Goal: Task Accomplishment & Management: Manage account settings

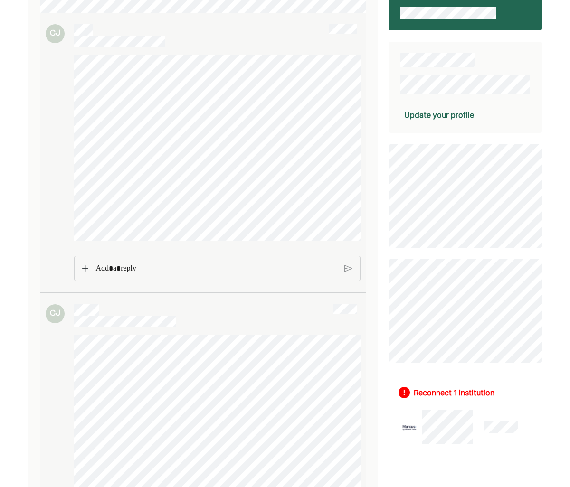
scroll to position [118, 0]
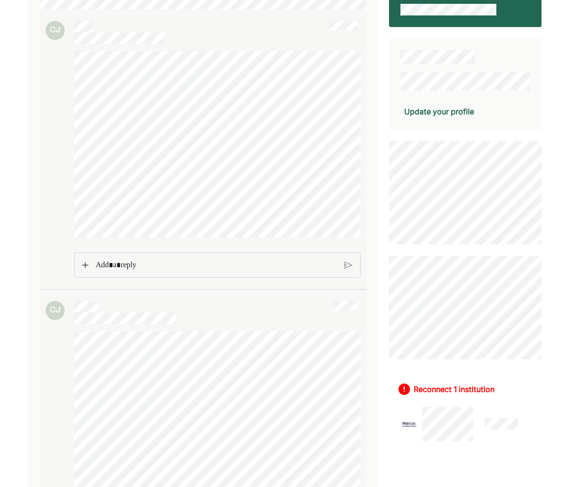
click at [466, 109] on div "Update your profile" at bounding box center [439, 111] width 70 height 11
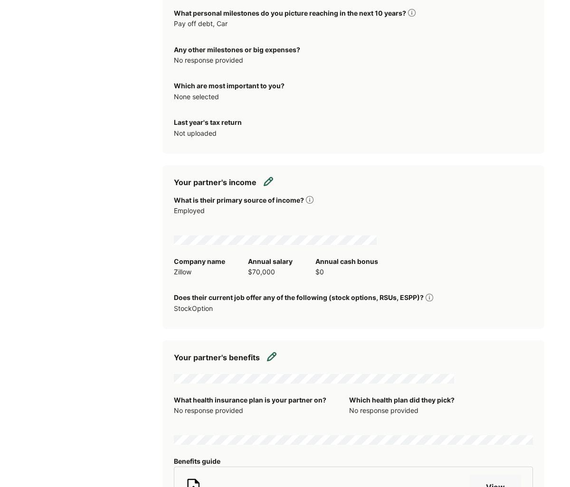
scroll to position [1296, 0]
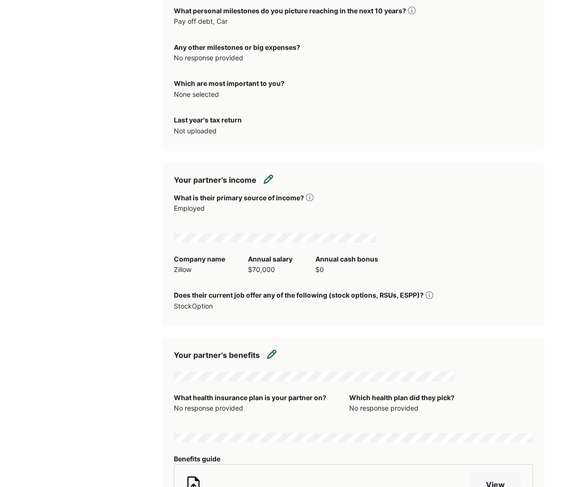
click at [264, 184] on img at bounding box center [268, 178] width 9 height 9
select select "********"
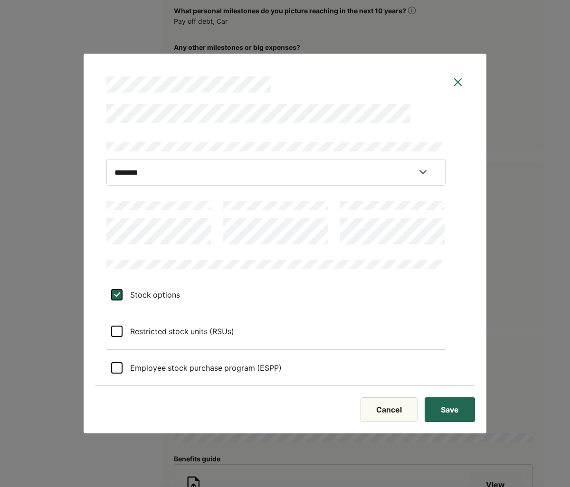
click at [364, 274] on div "L Stock options Restricted stock units (RSUs) Employee stock purchase program (…" at bounding box center [275, 321] width 339 height 131
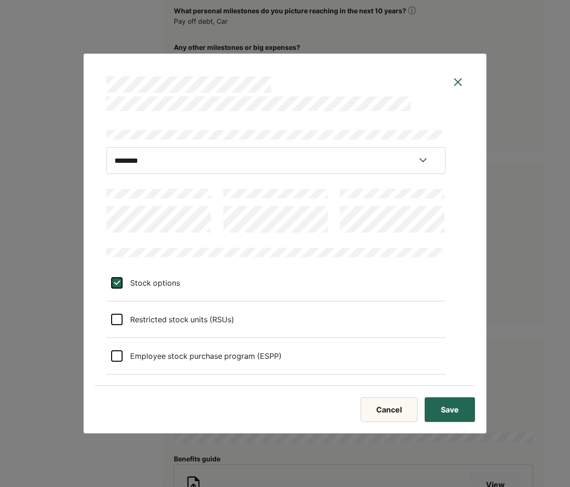
click at [117, 285] on div "L" at bounding box center [116, 282] width 11 height 11
click at [444, 414] on button "Save" at bounding box center [450, 410] width 50 height 25
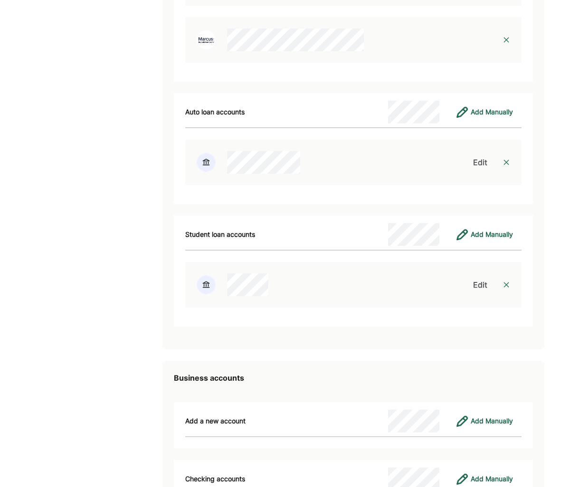
scroll to position [2434, 0]
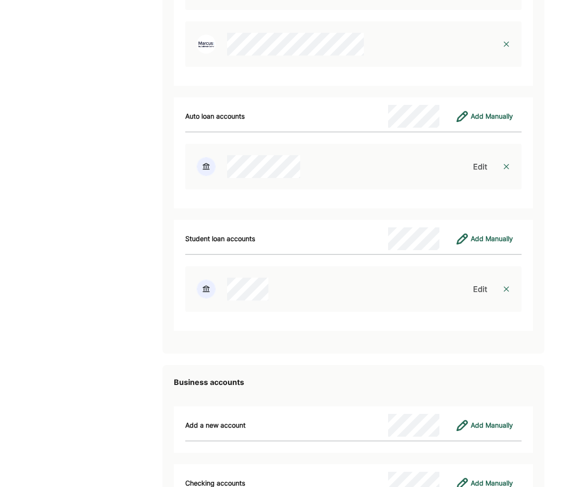
click at [478, 172] on div "Edit" at bounding box center [480, 166] width 14 height 11
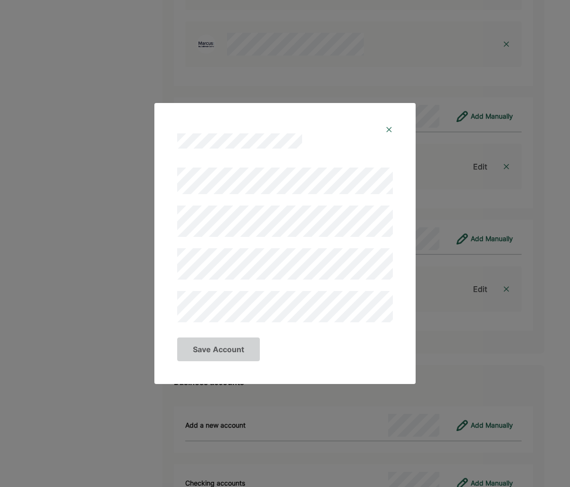
scroll to position [2432, 0]
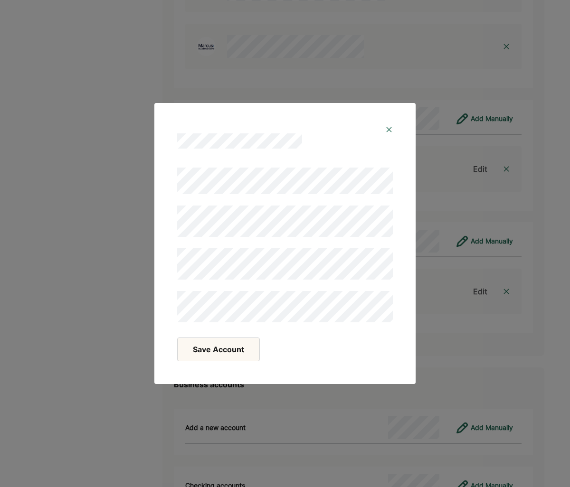
click at [218, 354] on button "Save Account" at bounding box center [218, 350] width 83 height 24
click at [232, 353] on button "Save Account" at bounding box center [218, 350] width 83 height 24
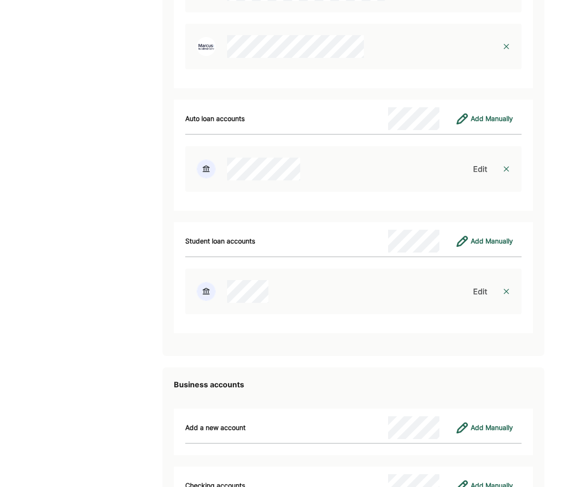
click at [482, 175] on div "Edit" at bounding box center [480, 168] width 14 height 11
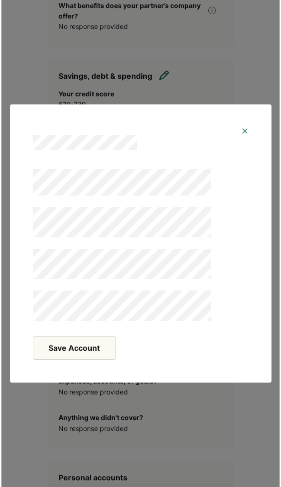
scroll to position [2719, 0]
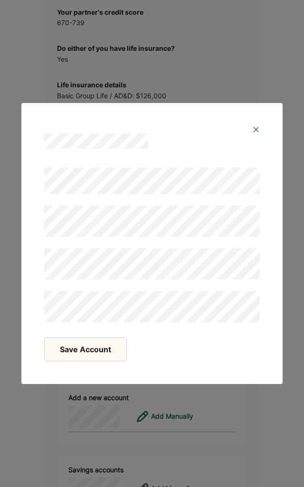
click at [89, 356] on button "Save Account" at bounding box center [85, 350] width 83 height 24
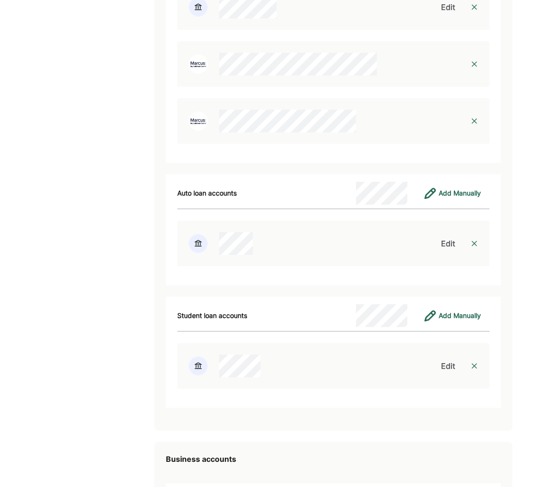
scroll to position [2390, 0]
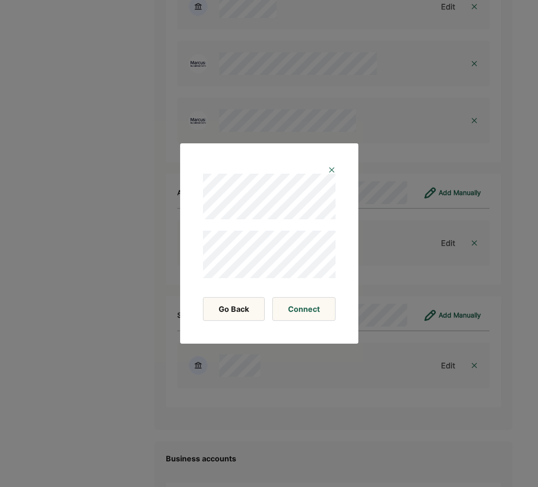
click at [312, 309] on button "Connect" at bounding box center [303, 309] width 63 height 24
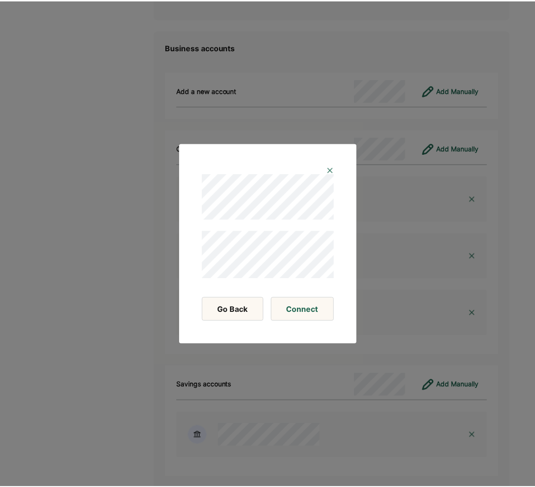
scroll to position [2801, 0]
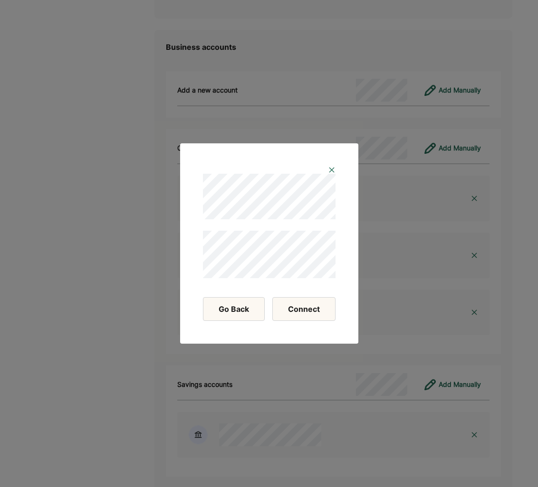
click at [304, 306] on button "Connect" at bounding box center [303, 309] width 63 height 24
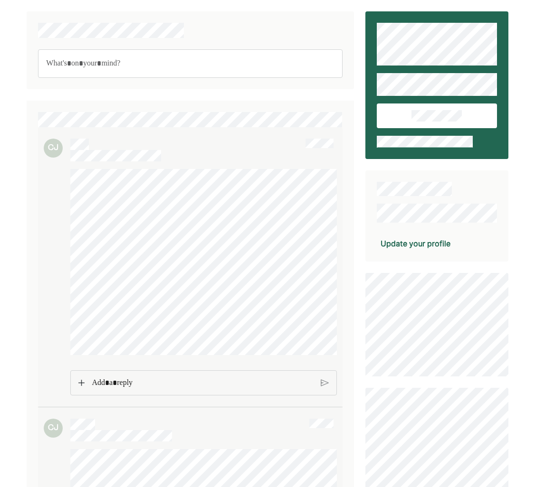
click at [433, 245] on div "Update your profile" at bounding box center [415, 243] width 70 height 11
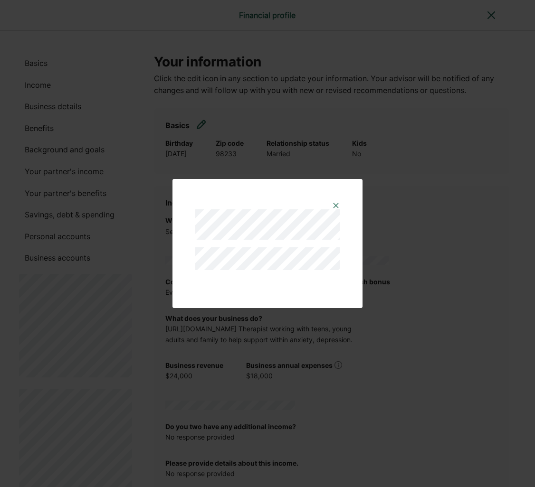
click at [332, 205] on img at bounding box center [336, 206] width 8 height 8
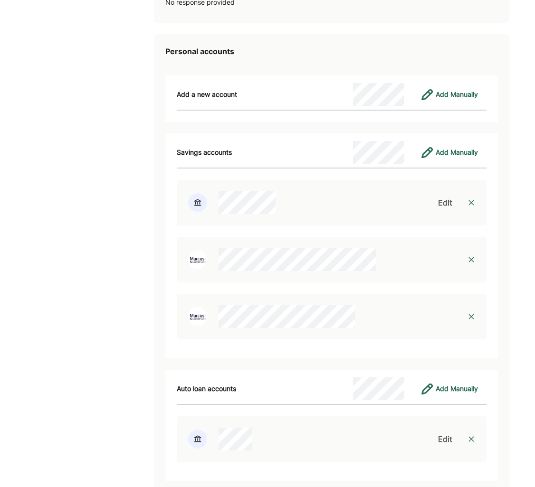
scroll to position [2192, 0]
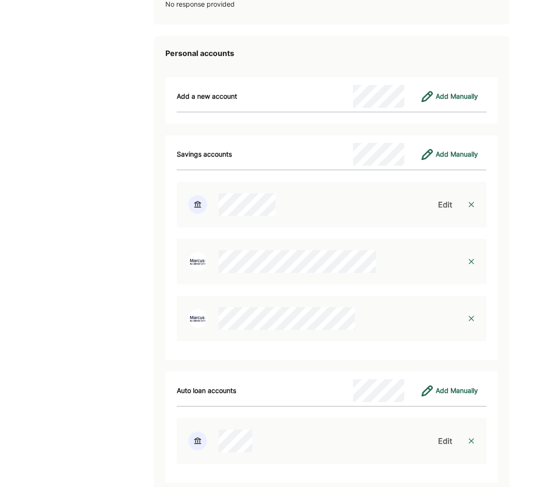
click at [475, 206] on img at bounding box center [471, 205] width 8 height 8
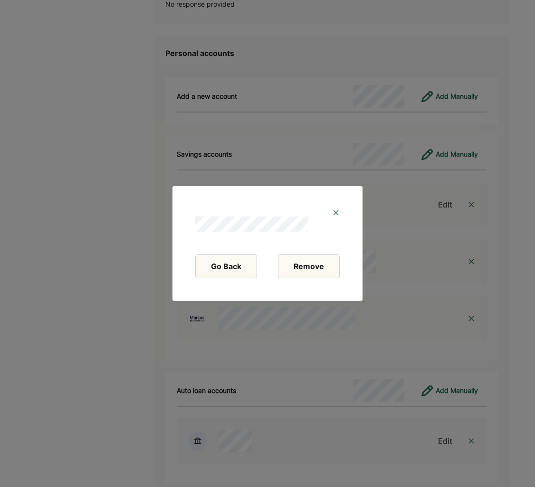
click at [294, 265] on button "Remove" at bounding box center [309, 267] width 62 height 24
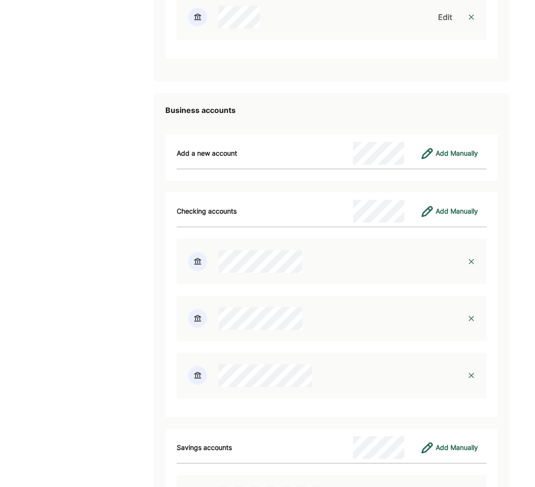
scroll to position [2692, 0]
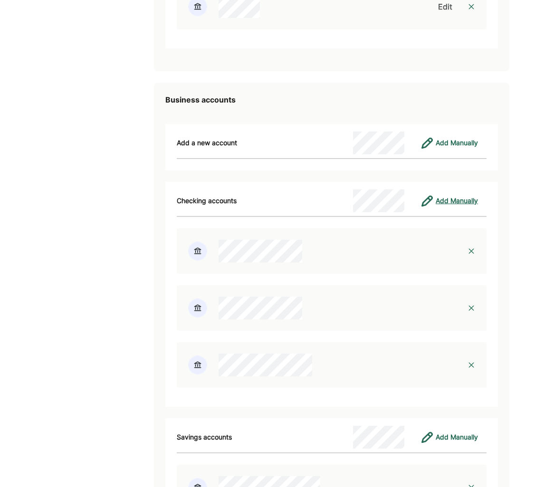
click at [455, 203] on div "Add Manually" at bounding box center [457, 200] width 42 height 11
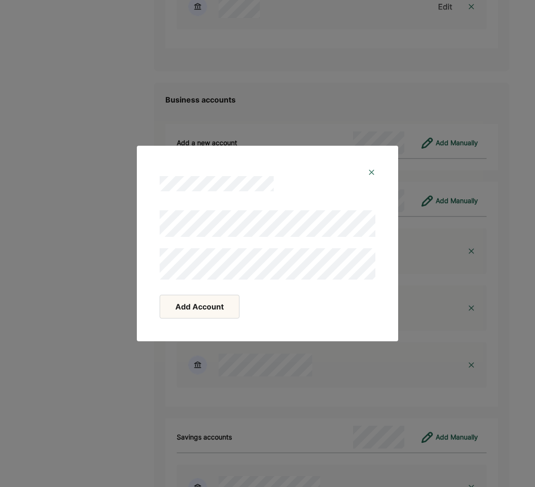
scroll to position [2696, 0]
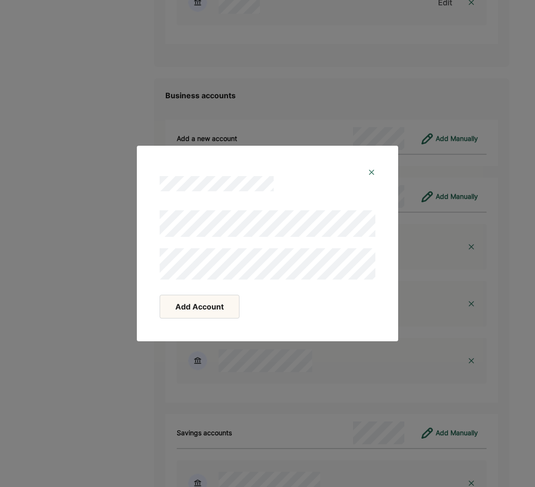
click at [208, 305] on button "Add Account" at bounding box center [200, 307] width 80 height 24
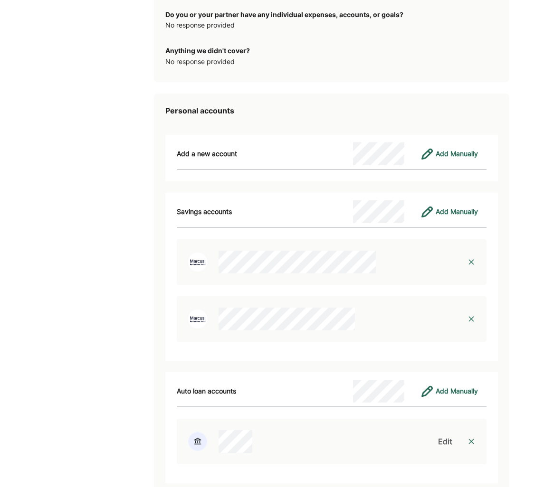
scroll to position [2120, 0]
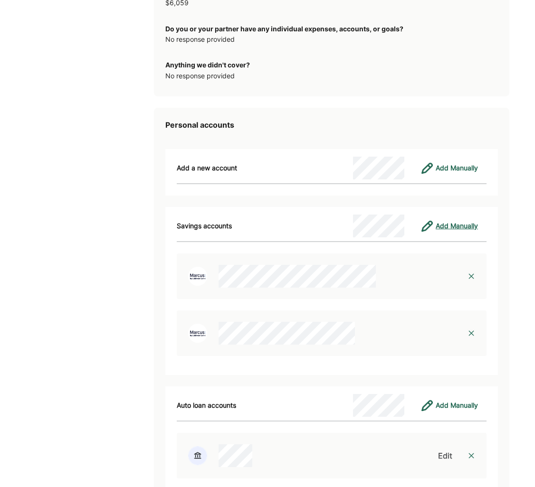
click at [464, 224] on div "Add Manually" at bounding box center [457, 225] width 42 height 11
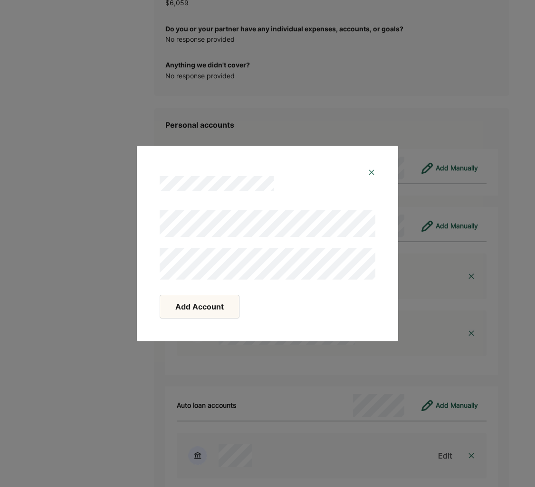
click at [198, 315] on button "Add Account" at bounding box center [200, 307] width 80 height 24
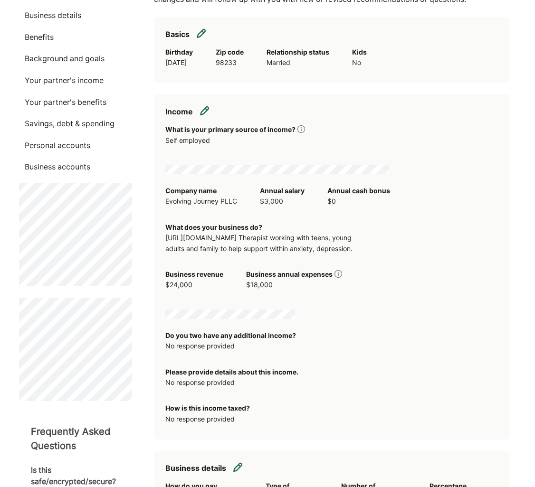
scroll to position [0, 0]
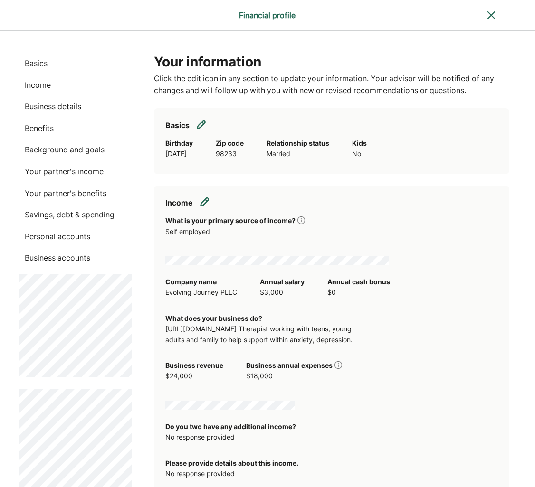
click at [493, 17] on img at bounding box center [490, 14] width 11 height 11
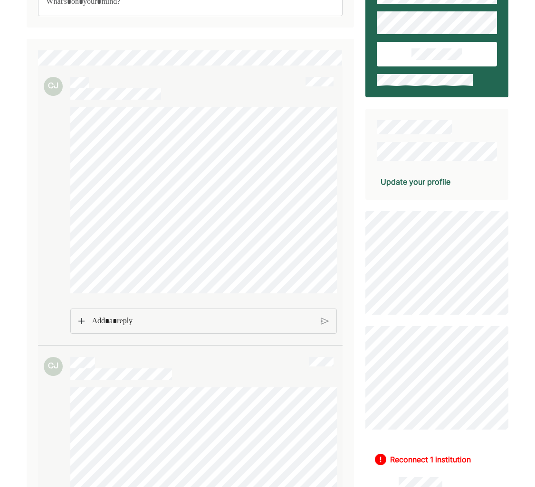
scroll to position [66, 0]
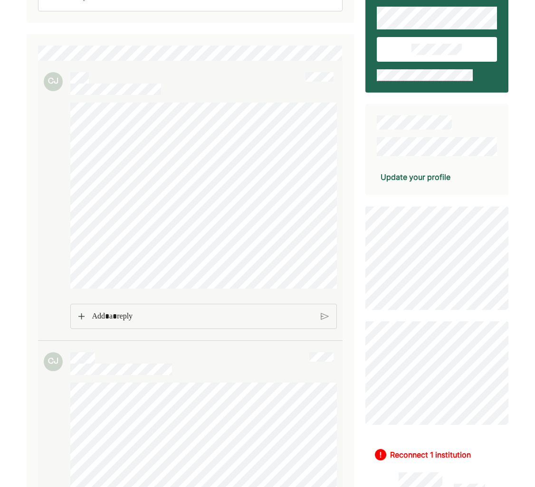
click at [172, 323] on p "Rich Text Editor. Editing area: main" at bounding box center [202, 317] width 221 height 12
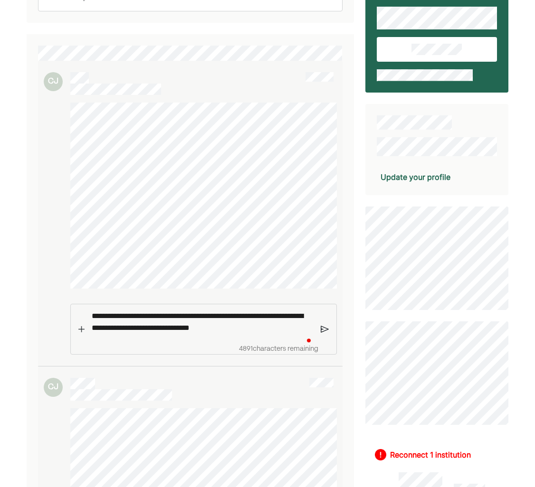
click at [274, 334] on p "**********" at bounding box center [203, 322] width 222 height 24
click at [322, 334] on img at bounding box center [325, 329] width 8 height 9
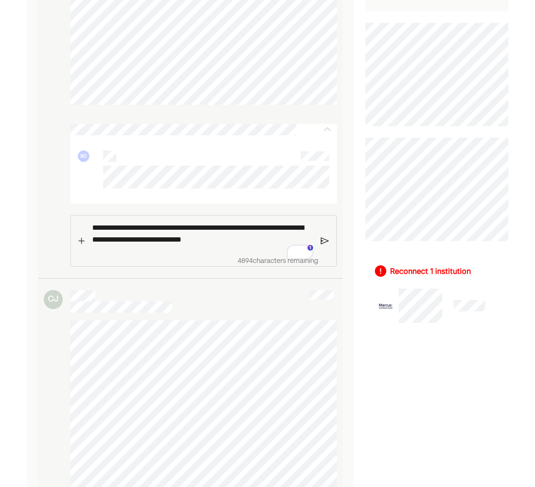
scroll to position [254, 0]
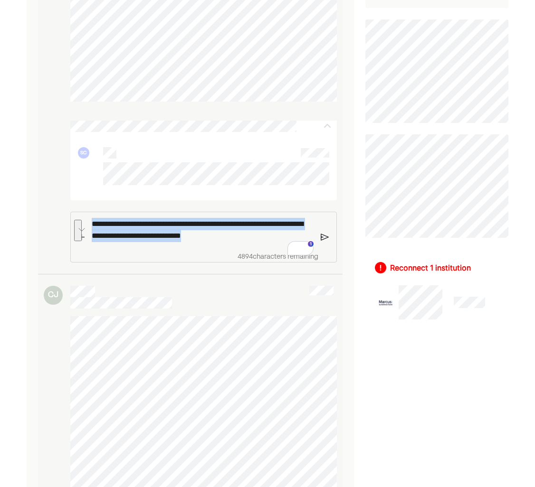
drag, startPoint x: 253, startPoint y: 248, endPoint x: 55, endPoint y: 213, distance: 201.5
click at [55, 213] on div "**********" at bounding box center [190, 88] width 293 height 347
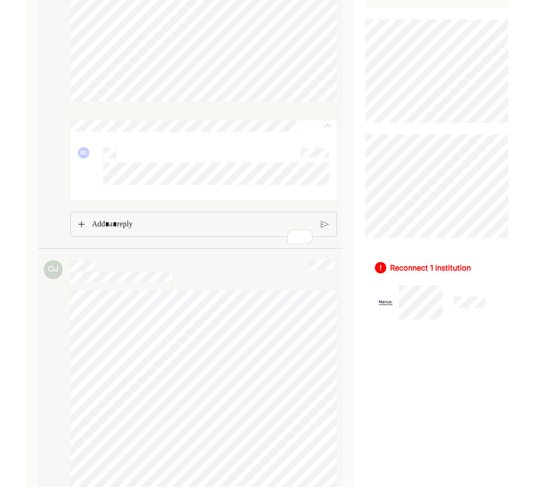
click at [234, 282] on div at bounding box center [172, 271] width 205 height 23
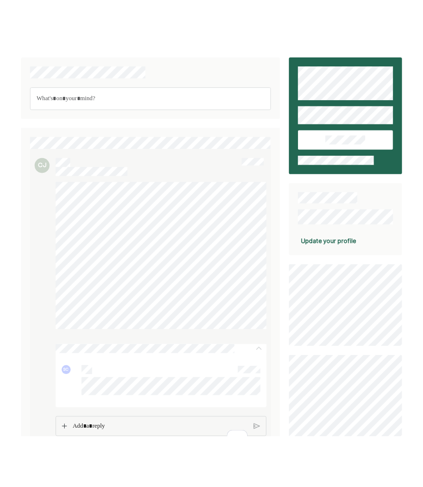
scroll to position [0, 0]
